Goal: Obtain resource: Download file/media

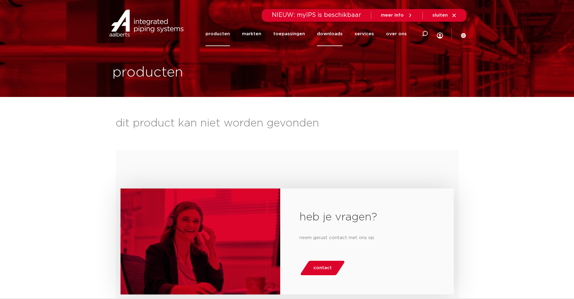
click at [336, 34] on link "downloads" at bounding box center [330, 34] width 26 height 24
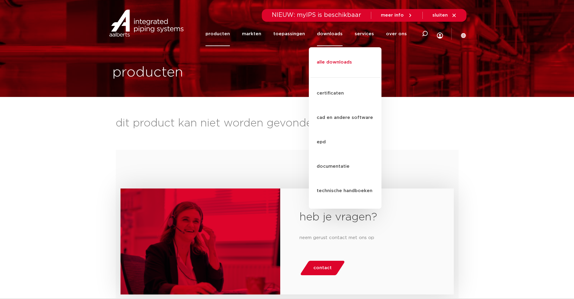
click at [333, 57] on link "alle downloads" at bounding box center [345, 65] width 73 height 24
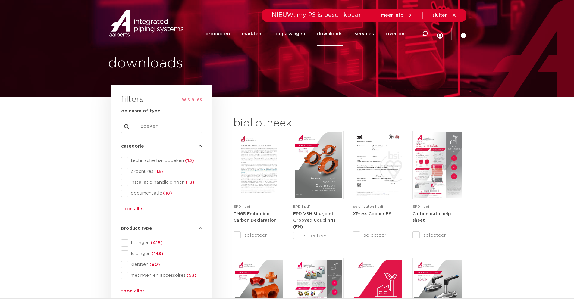
click at [134, 123] on input "Search content" at bounding box center [161, 127] width 81 height 14
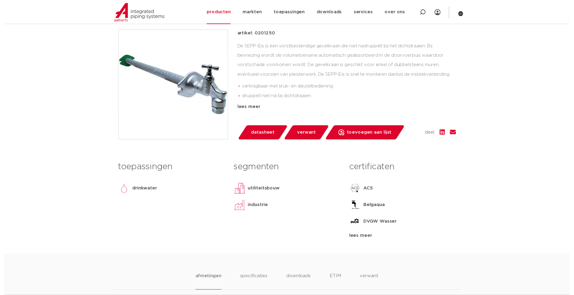
scroll to position [121, 0]
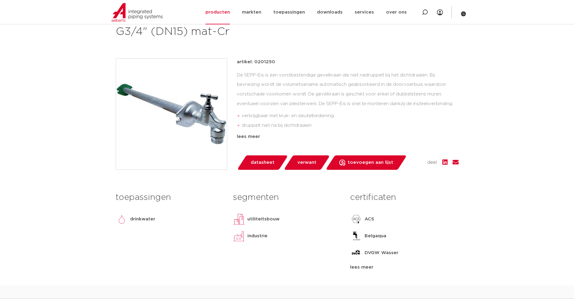
click at [265, 162] on span "datasheet" at bounding box center [263, 163] width 24 height 10
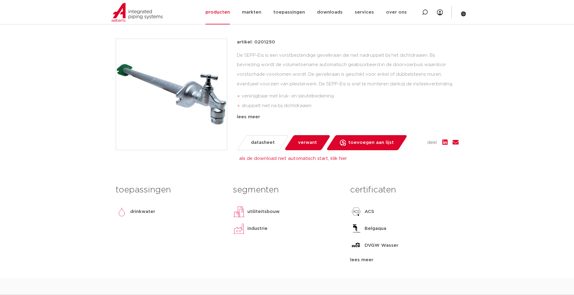
scroll to position [151, 0]
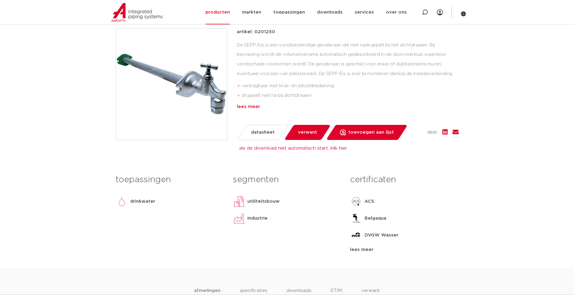
click at [253, 108] on div "lees meer" at bounding box center [348, 106] width 222 height 7
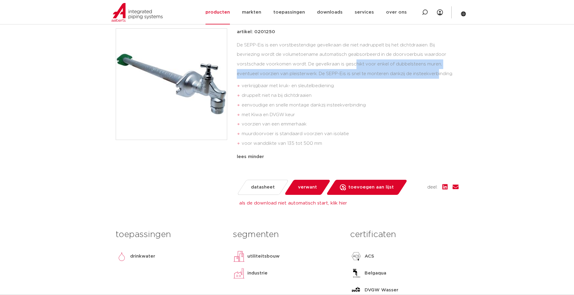
drag, startPoint x: 308, startPoint y: 63, endPoint x: 393, endPoint y: 70, distance: 85.3
click at [393, 70] on div "De SEPP-Eis is een vorstbestendige gevelkraan die niet nadruppelt bij het dicht…" at bounding box center [348, 95] width 222 height 110
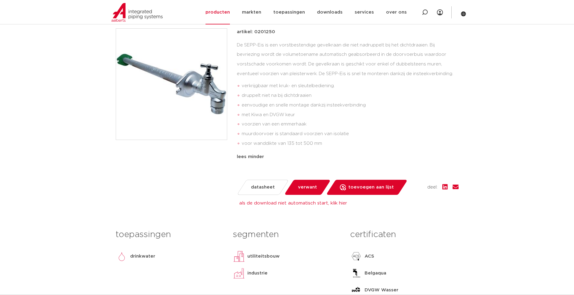
click at [351, 51] on div "De SEPP-Eis is een vorstbestendige gevelkraan die niet nadruppelt bij het dicht…" at bounding box center [348, 95] width 222 height 110
drag, startPoint x: 431, startPoint y: 44, endPoint x: 455, endPoint y: 73, distance: 37.9
click at [455, 73] on div "De SEPP-Eis is een vorstbestendige gevelkraan die niet nadruppelt bij het dicht…" at bounding box center [348, 95] width 222 height 110
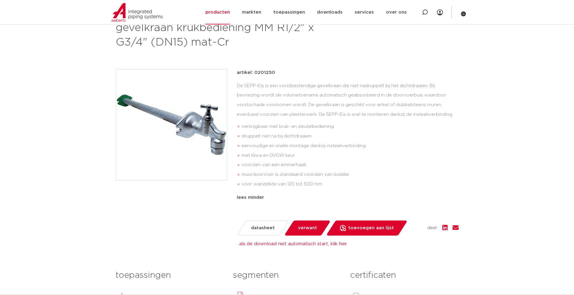
scroll to position [121, 0]
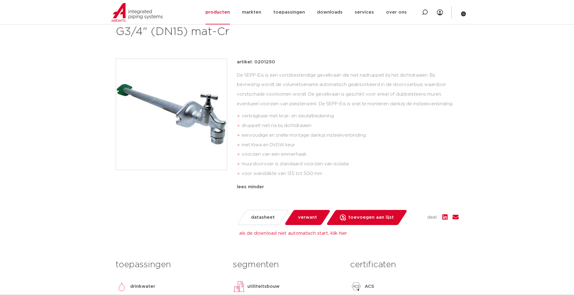
click at [449, 46] on div "kranen groep: 8041 Seppelfricke SEPP-Eis vorstbestendige gevelkraan krukbedieni…" at bounding box center [287, 169] width 353 height 366
